Goal: Use online tool/utility: Utilize a website feature to perform a specific function

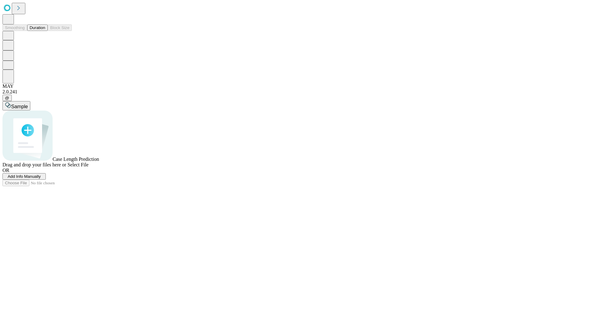
click at [45, 31] on button "Duration" at bounding box center [37, 27] width 20 height 6
click at [41, 179] on span "Add Info Manually" at bounding box center [24, 176] width 33 height 5
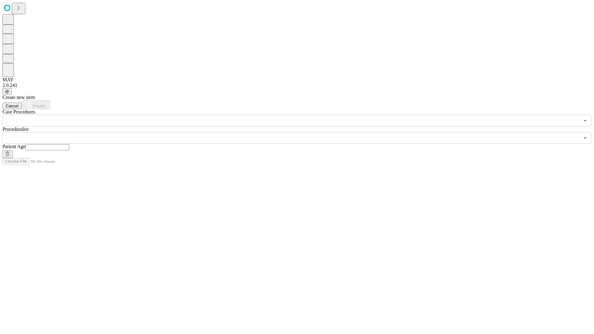
click at [69, 144] on input "text" at bounding box center [47, 147] width 44 height 6
type input "**"
click at [301, 132] on input "text" at bounding box center [290, 138] width 577 height 12
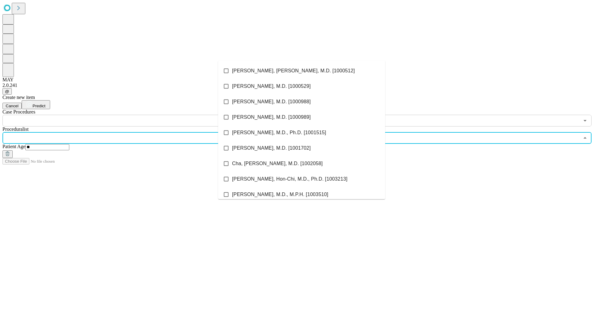
click at [302, 71] on li "[PERSON_NAME], [PERSON_NAME], M.D. [1000512]" at bounding box center [301, 70] width 167 height 15
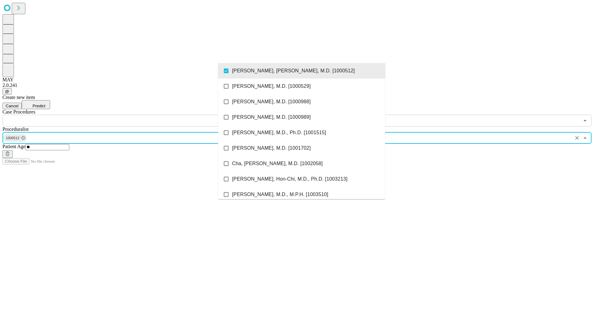
click at [130, 115] on input "text" at bounding box center [290, 121] width 577 height 12
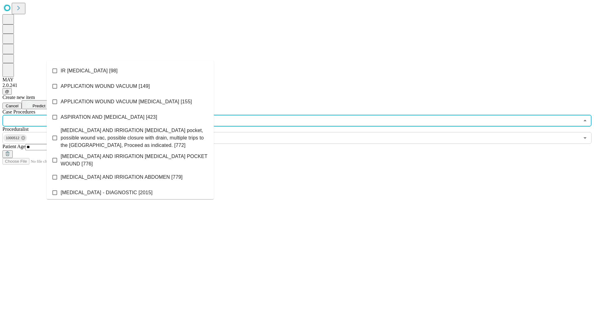
click at [130, 71] on li "IR [MEDICAL_DATA] [98]" at bounding box center [130, 70] width 167 height 15
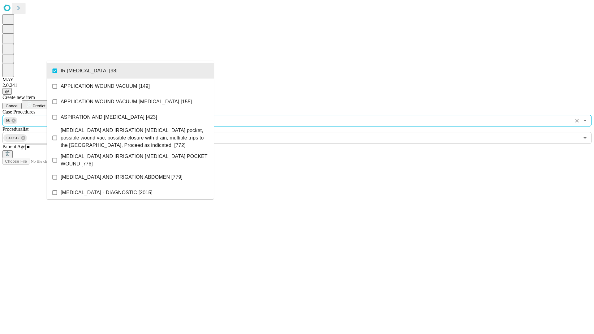
click at [45, 104] on span "Predict" at bounding box center [38, 106] width 13 height 5
